Goal: Check status: Check status

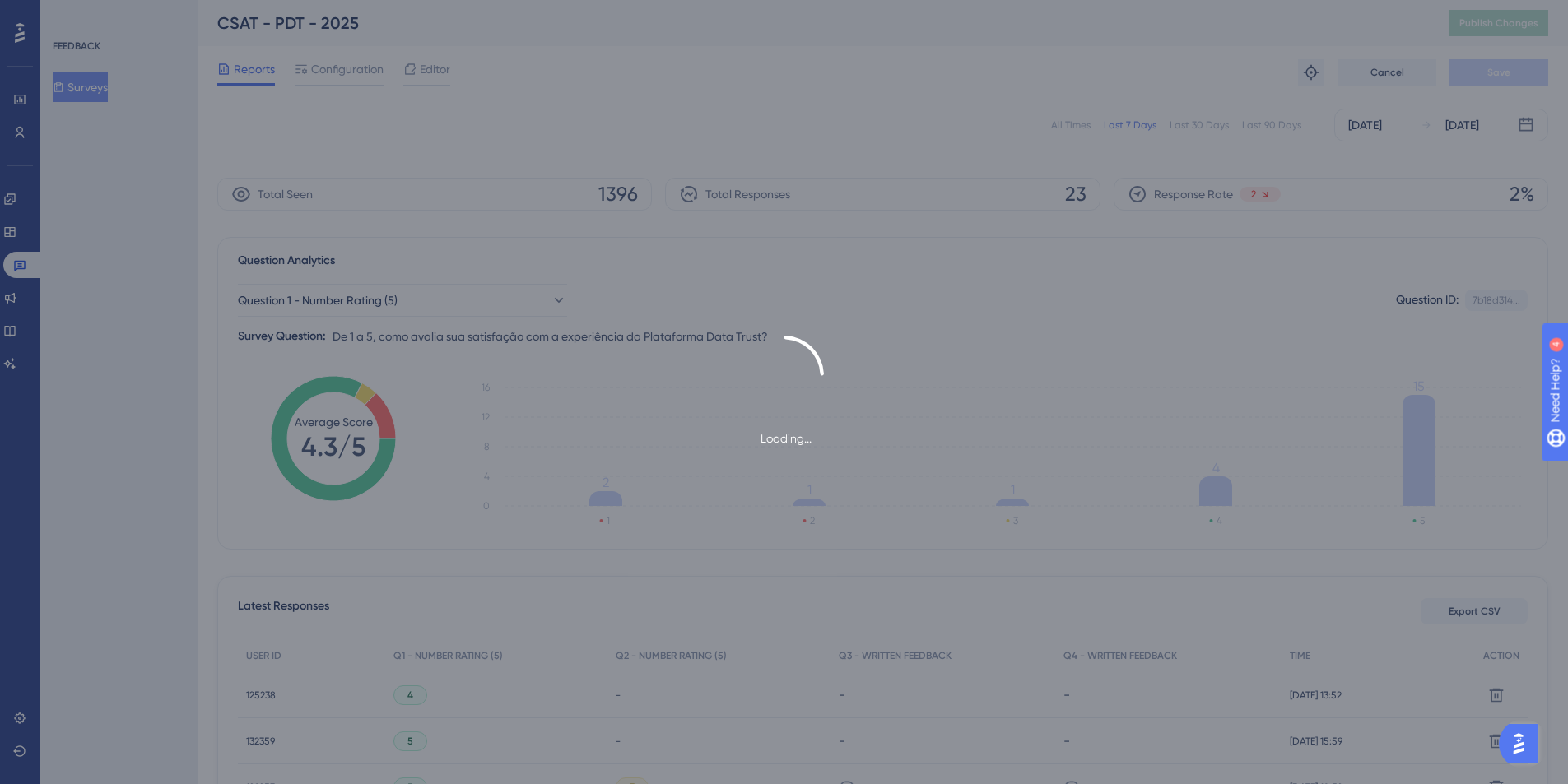
click at [1029, 134] on div "Loading..." at bounding box center [784, 392] width 1568 height 784
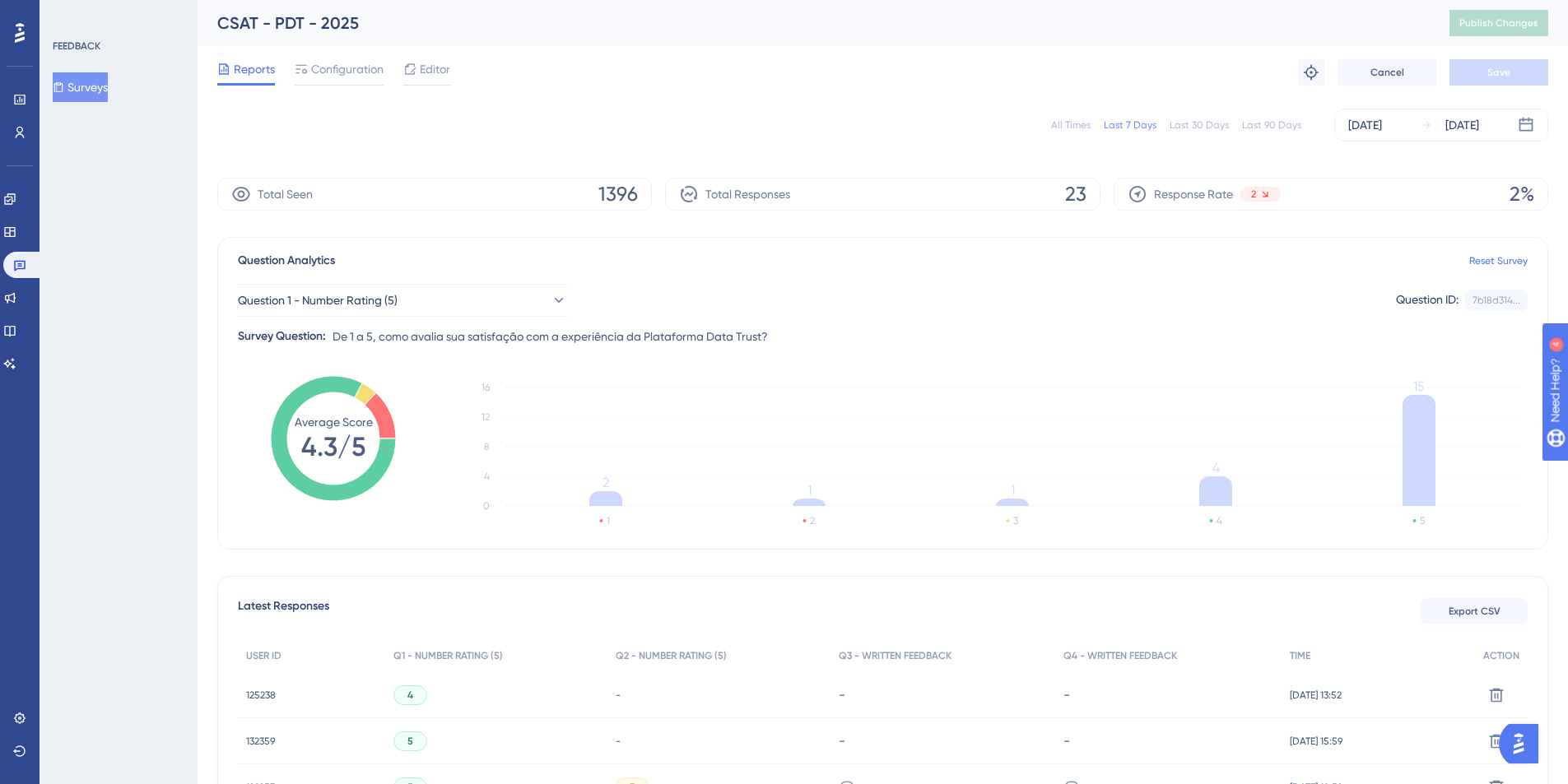
click at [1078, 128] on div "All Times" at bounding box center [1070, 125] width 39 height 13
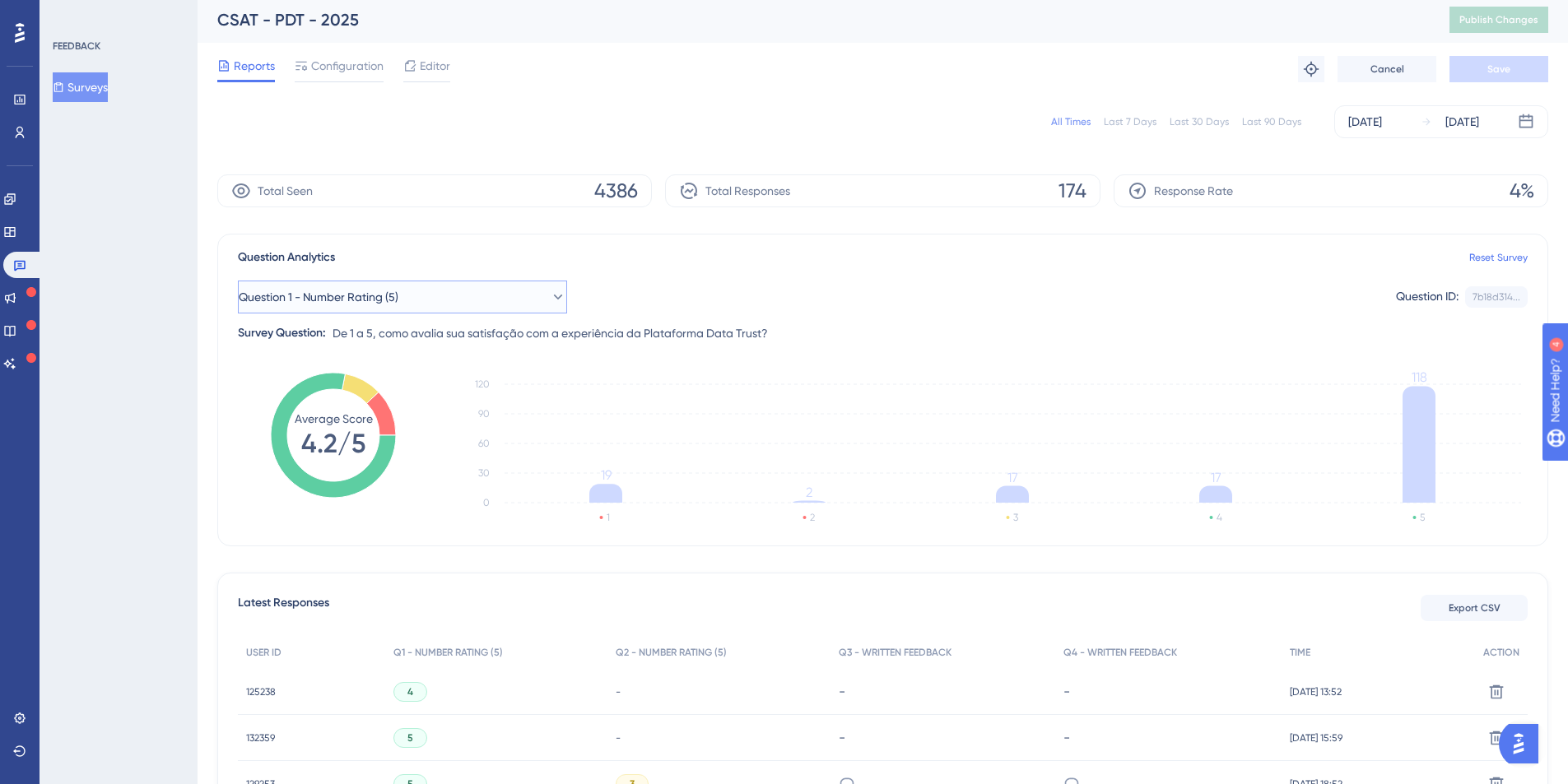
click at [322, 307] on button "Question 1 - Number Rating (5)" at bounding box center [402, 297] width 329 height 33
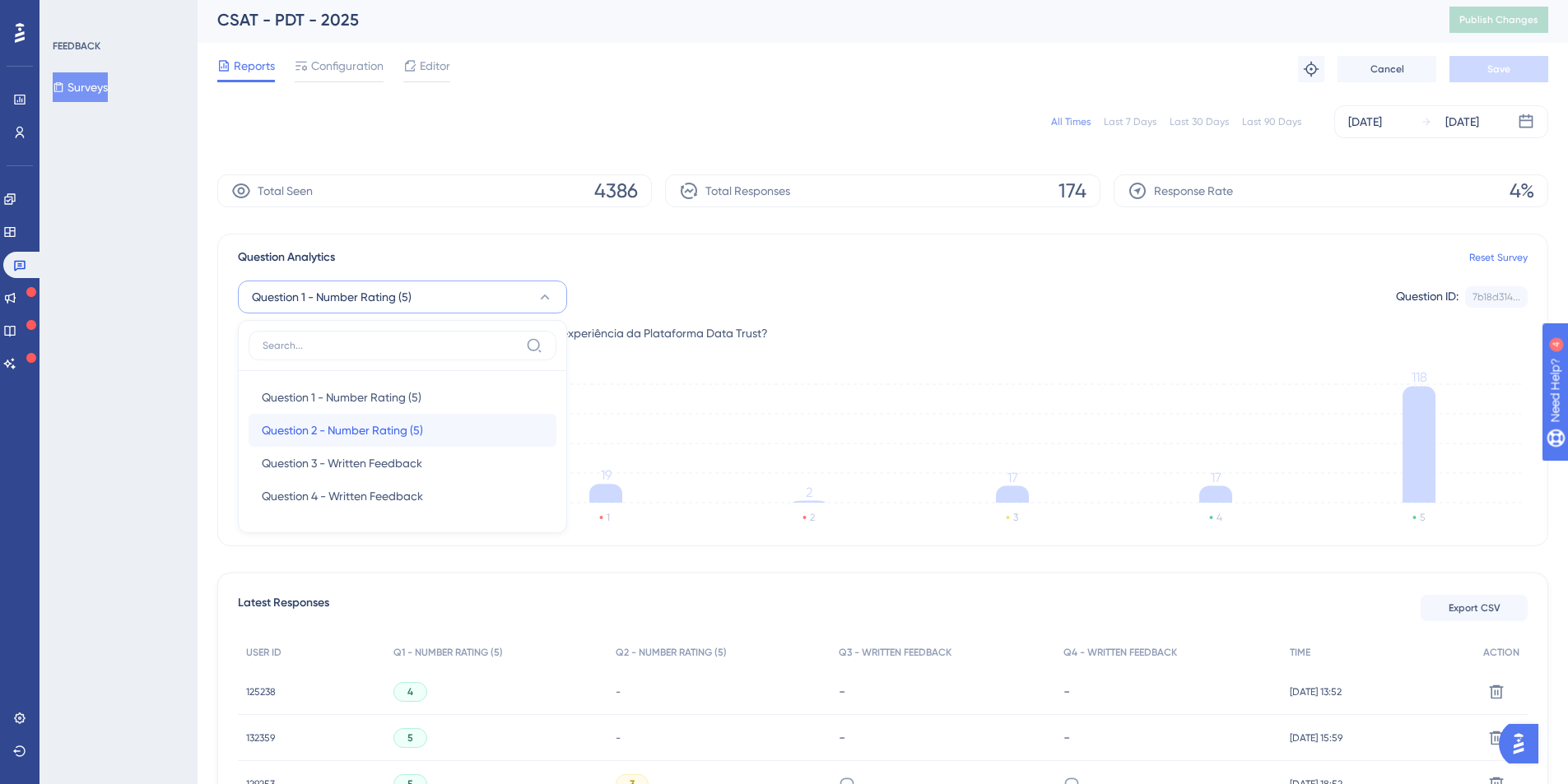
click at [310, 418] on div "Question 2 - Number Rating (5) Question 2 - Number Rating (5)" at bounding box center [402, 430] width 282 height 33
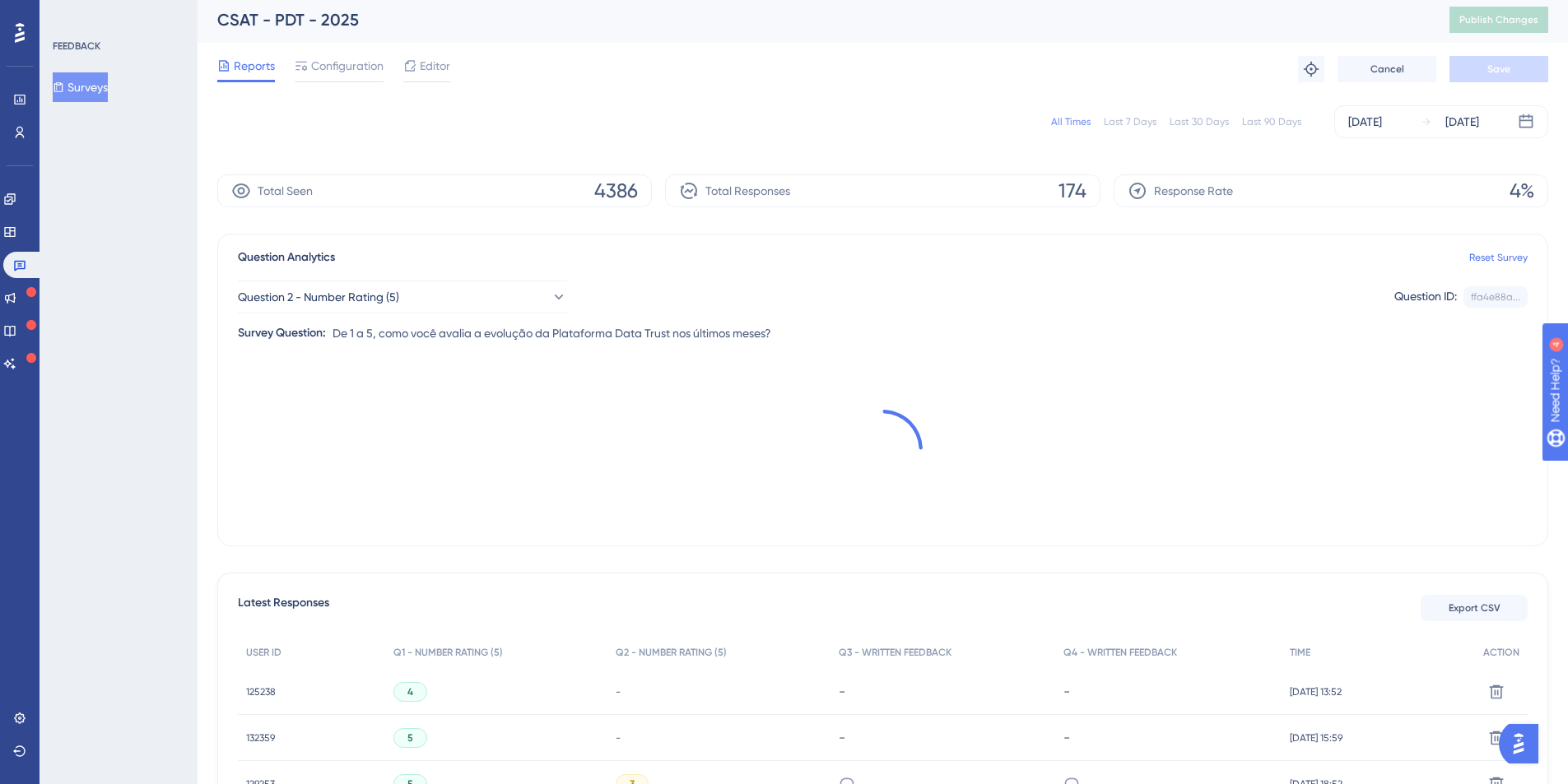
click at [299, 257] on span "Question Analytics" at bounding box center [286, 257] width 97 height 20
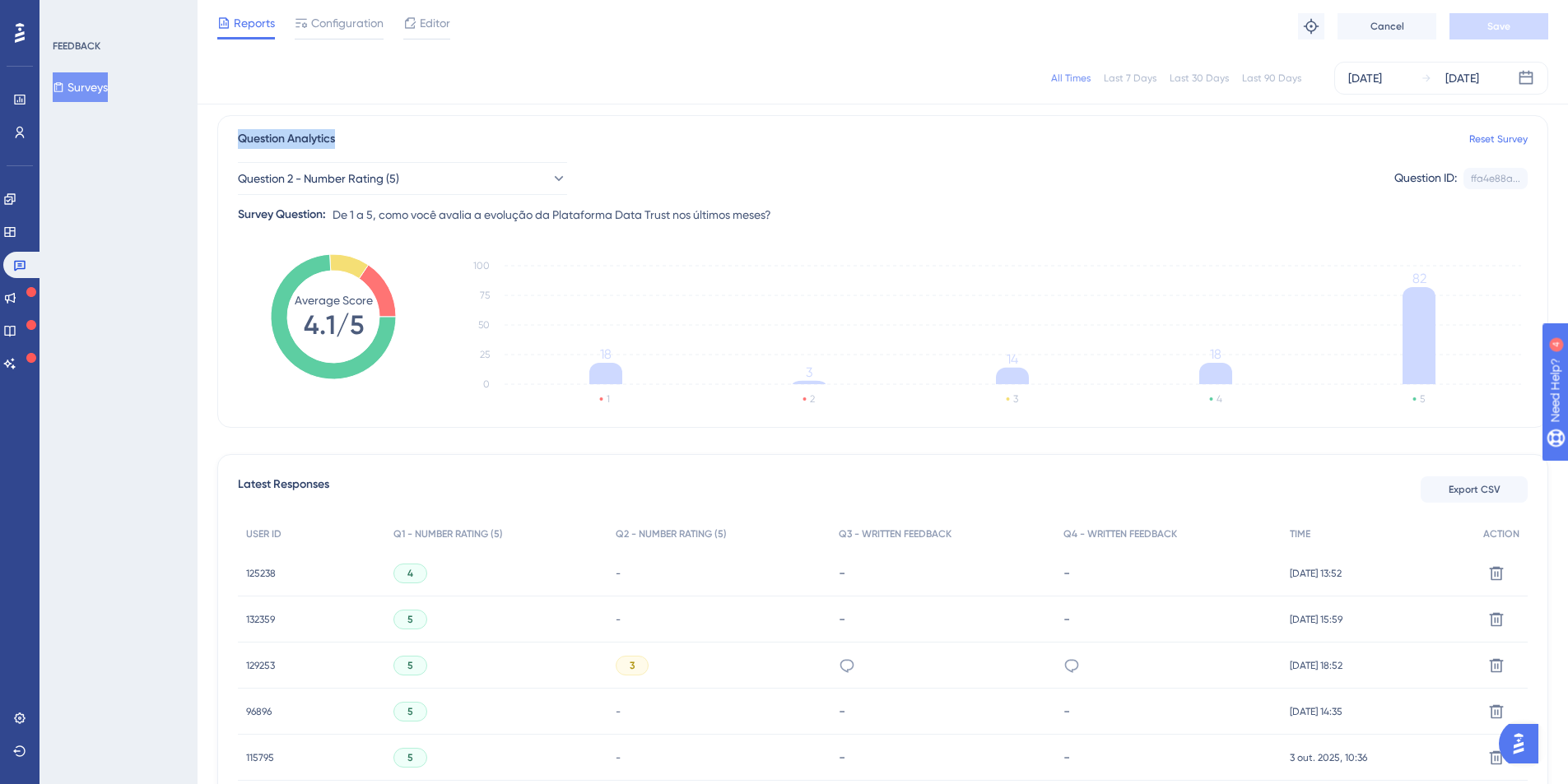
scroll to position [186, 0]
